Goal: Information Seeking & Learning: Understand process/instructions

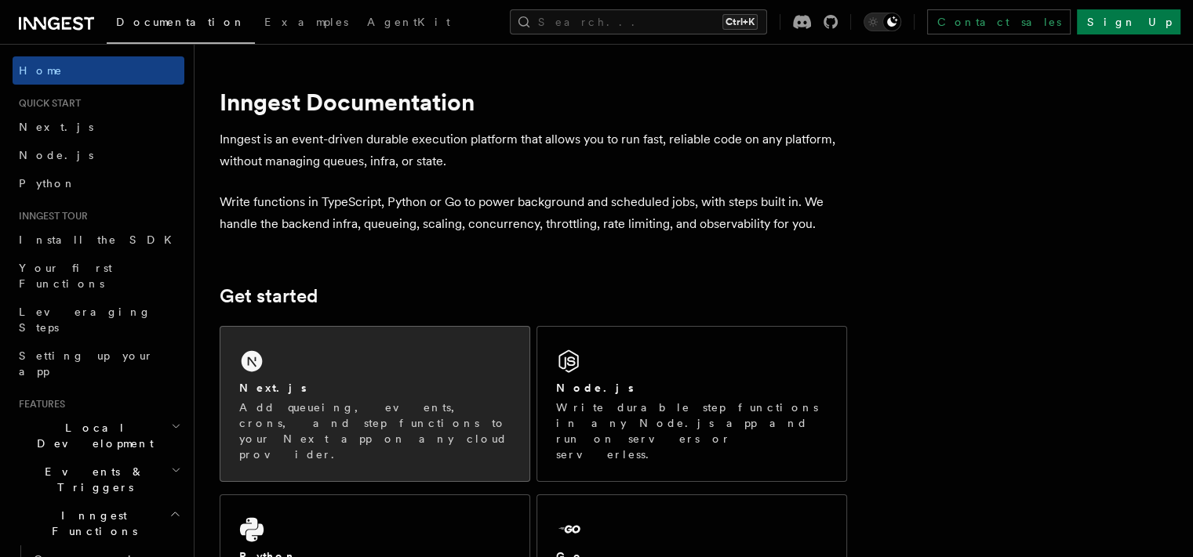
click at [372, 353] on div "Next.js Add queueing, events, crons, and step functions to your Next app on any…" at bounding box center [374, 404] width 309 height 154
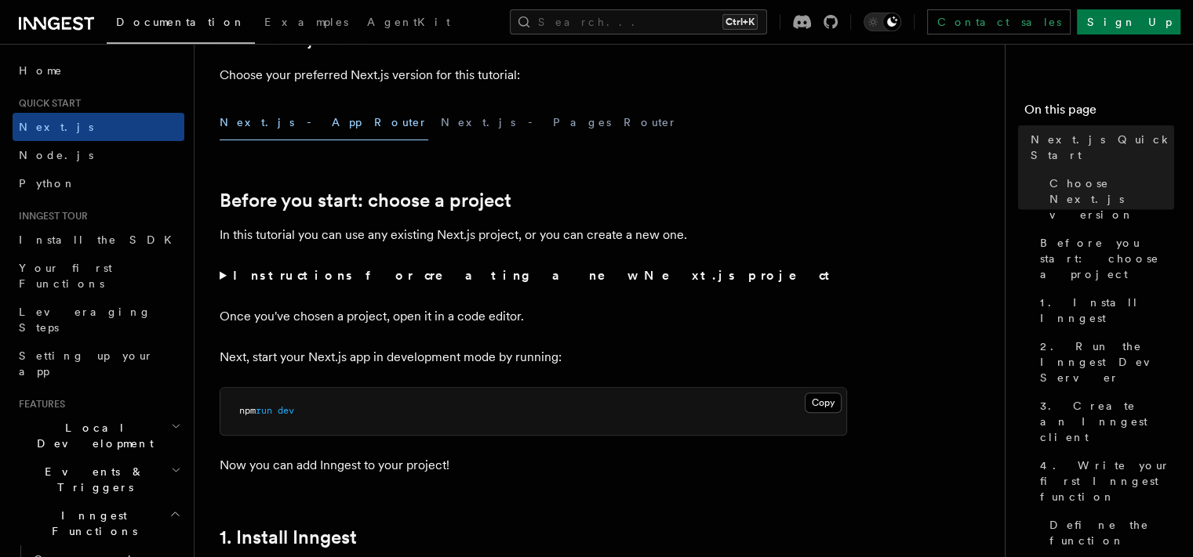
scroll to position [423, 0]
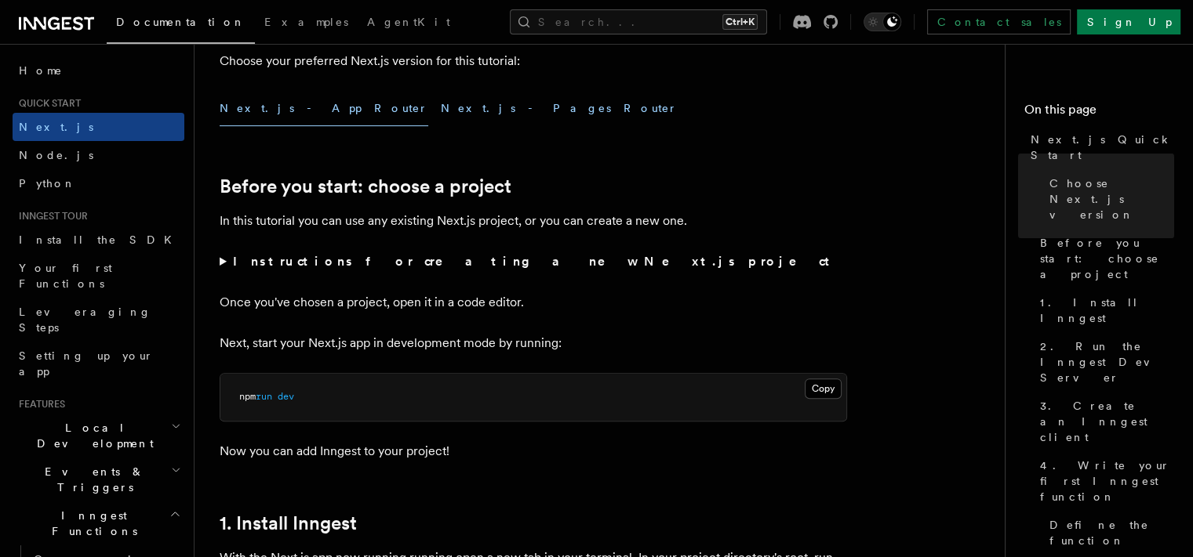
click at [441, 114] on button "Next.js - Pages Router" at bounding box center [559, 108] width 237 height 35
click at [282, 112] on button "Next.js - App Router" at bounding box center [324, 108] width 209 height 35
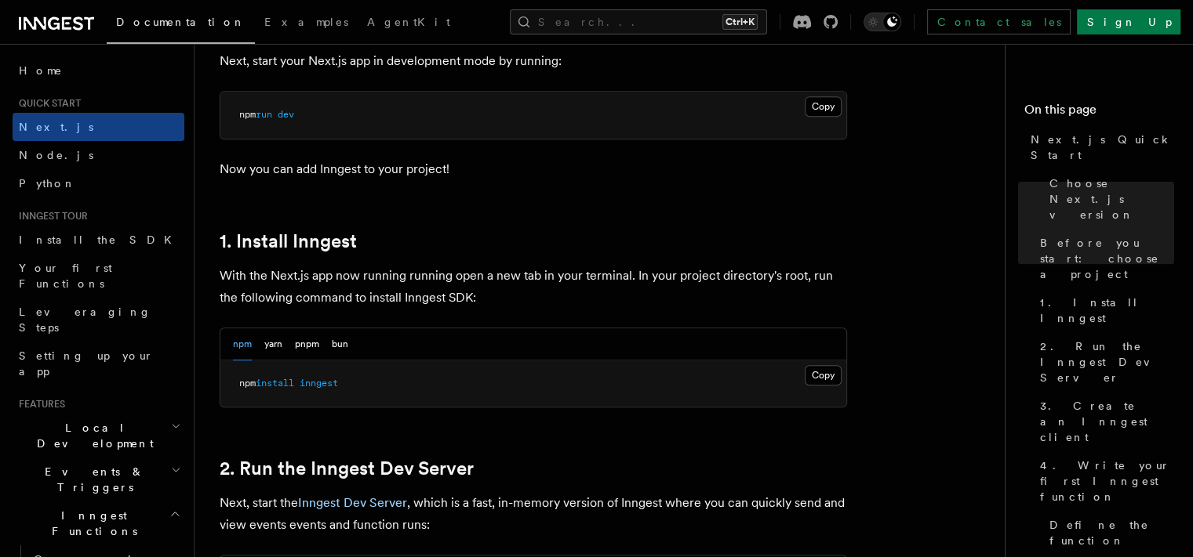
scroll to position [847, 0]
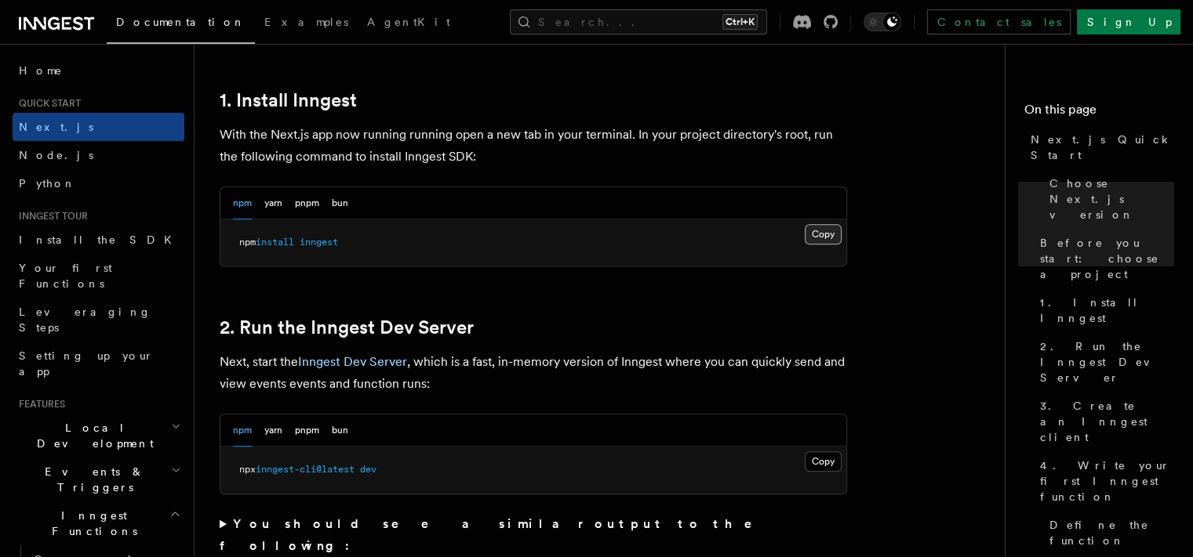
click at [815, 231] on button "Copy Copied" at bounding box center [822, 234] width 37 height 20
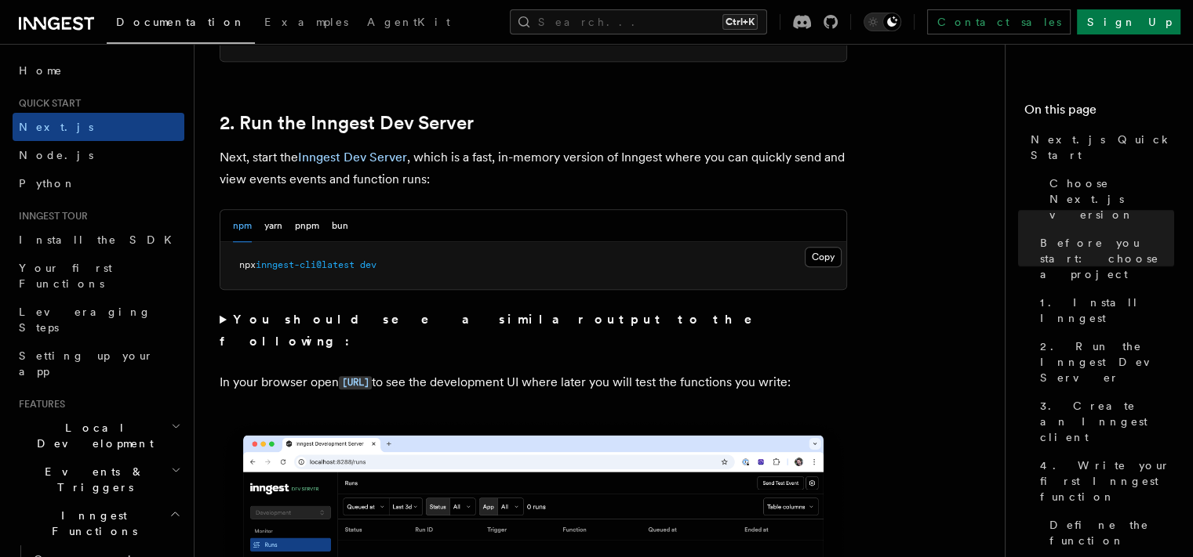
scroll to position [1129, 0]
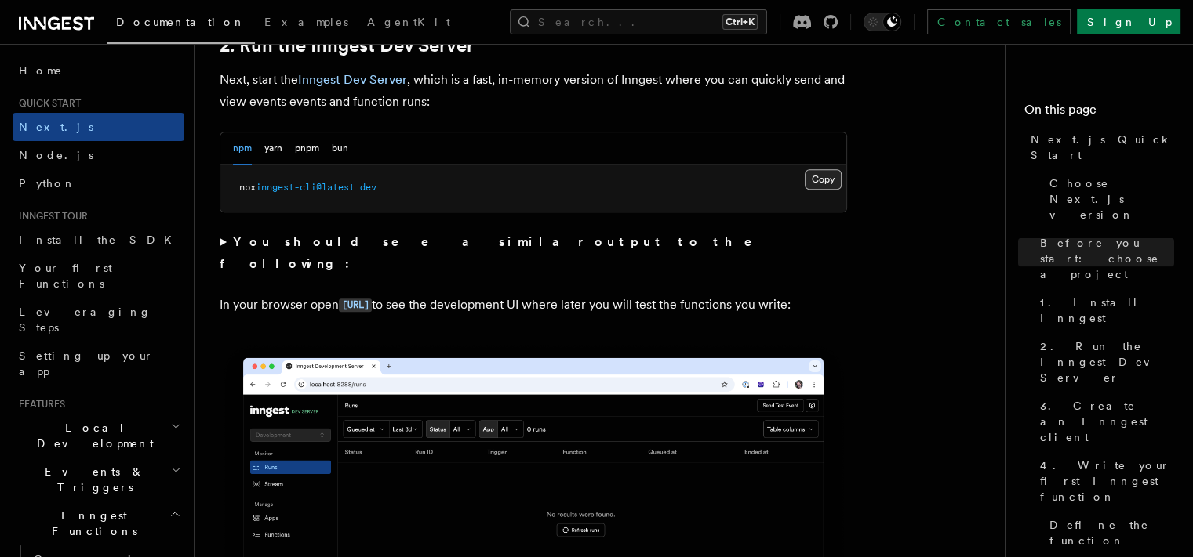
click at [841, 183] on button "Copy Copied" at bounding box center [822, 179] width 37 height 20
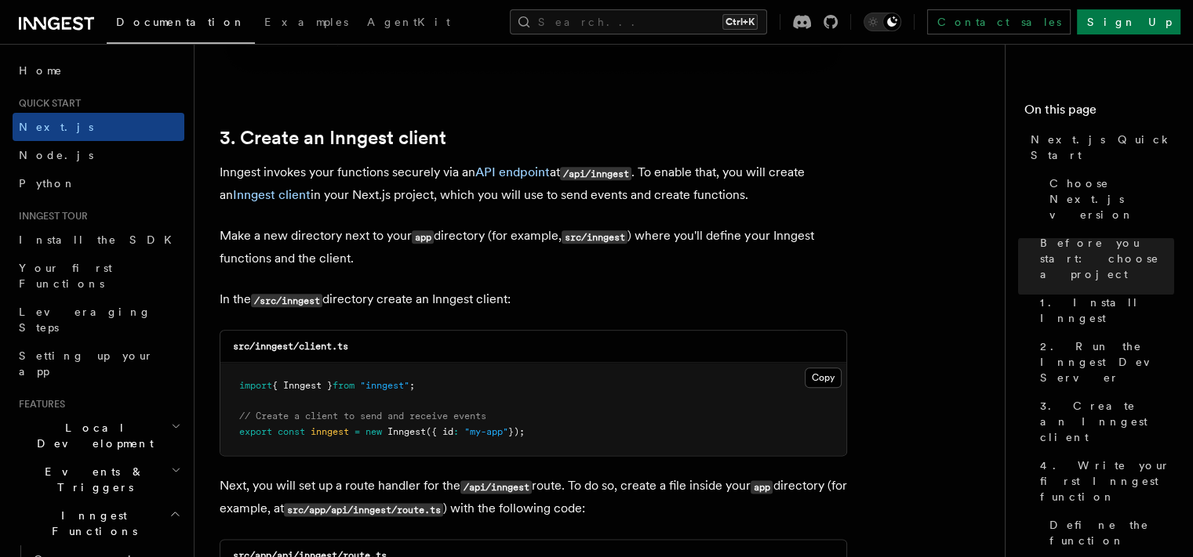
scroll to position [1835, 0]
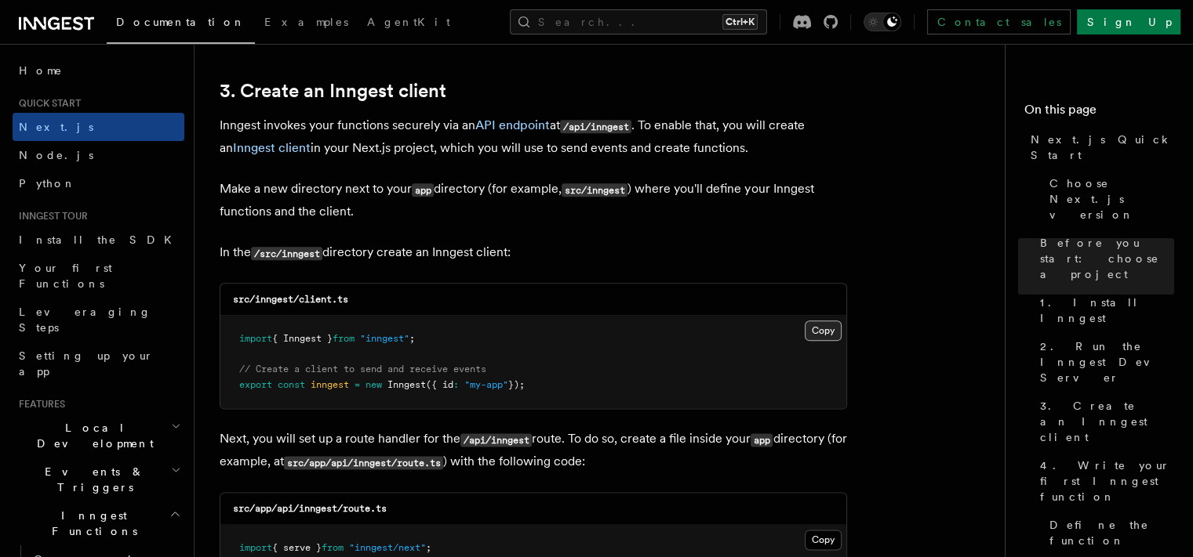
click at [811, 329] on button "Copy Copied" at bounding box center [822, 331] width 37 height 20
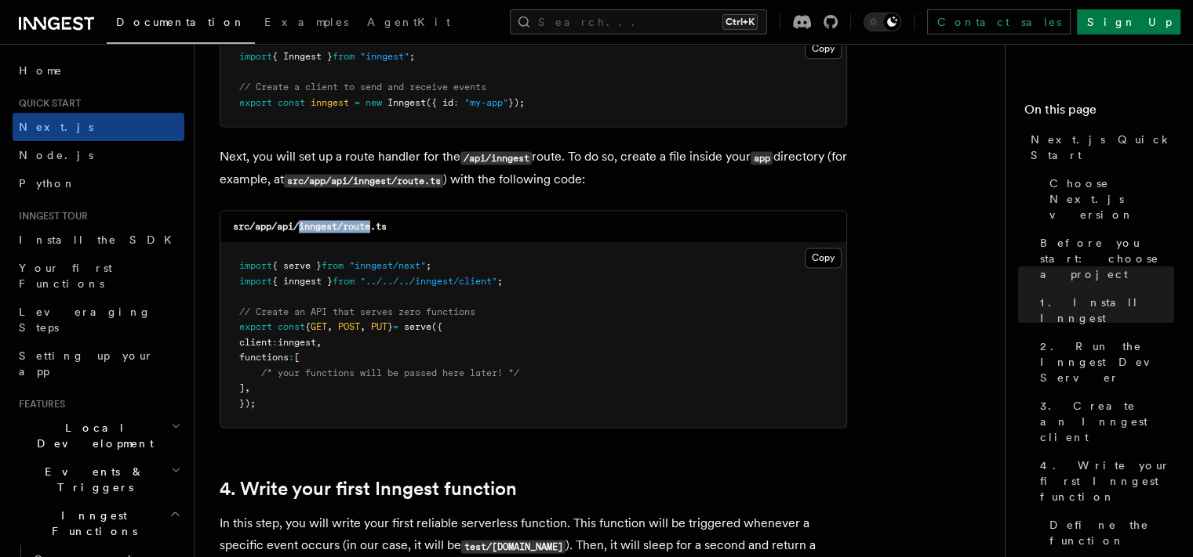
drag, startPoint x: 298, startPoint y: 227, endPoint x: 376, endPoint y: 228, distance: 78.4
click at [376, 228] on code "src/app/api/inngest/route.ts" at bounding box center [310, 226] width 154 height 11
click at [830, 267] on button "Copy Copied" at bounding box center [822, 258] width 37 height 20
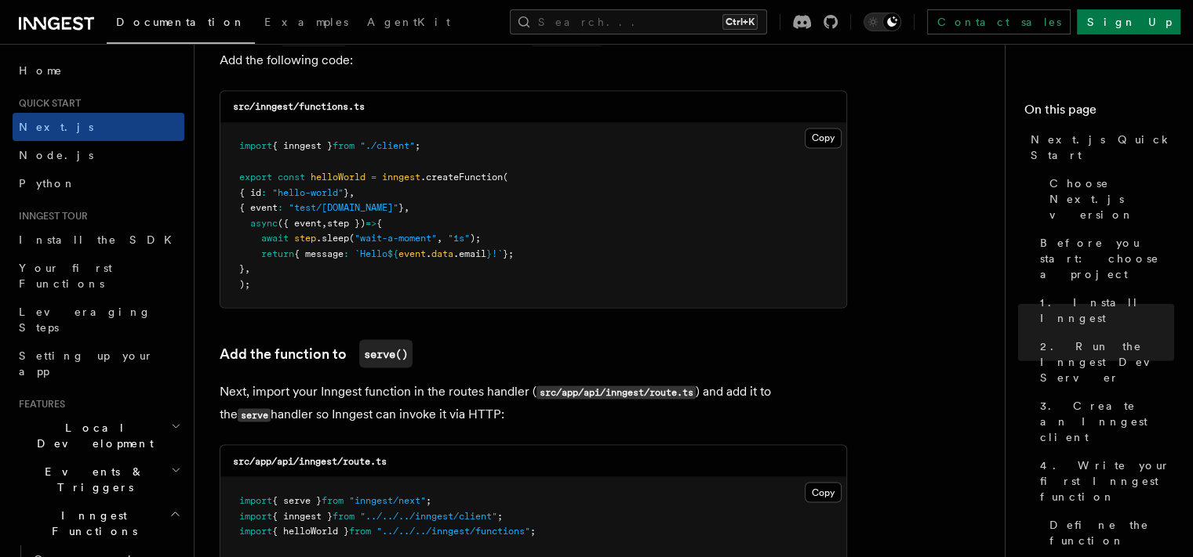
scroll to position [2823, 0]
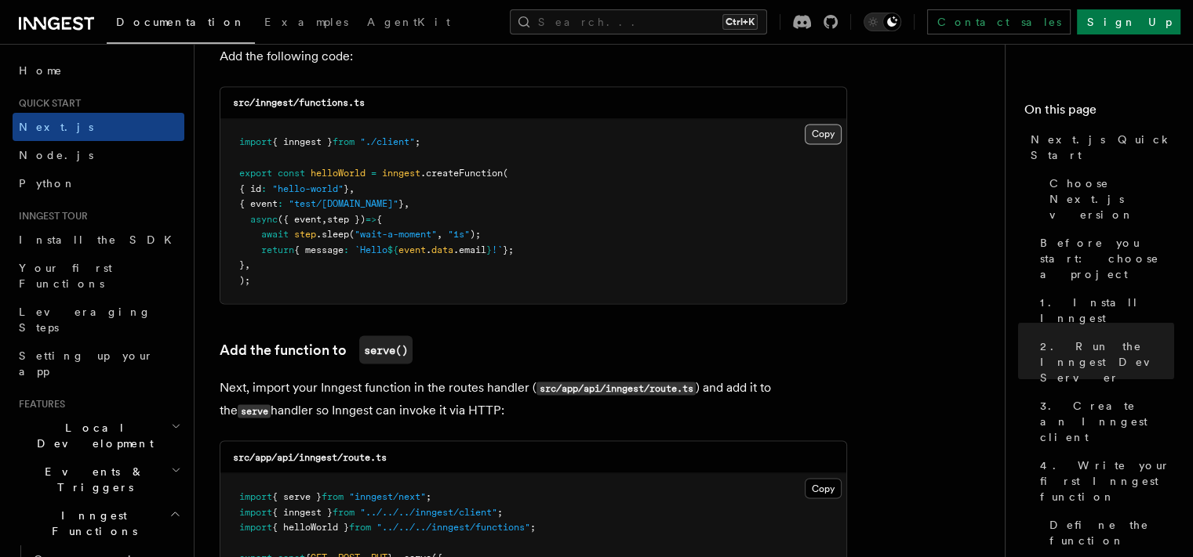
click at [823, 139] on button "Copy Copied" at bounding box center [822, 134] width 37 height 20
